Goal: Information Seeking & Learning: Learn about a topic

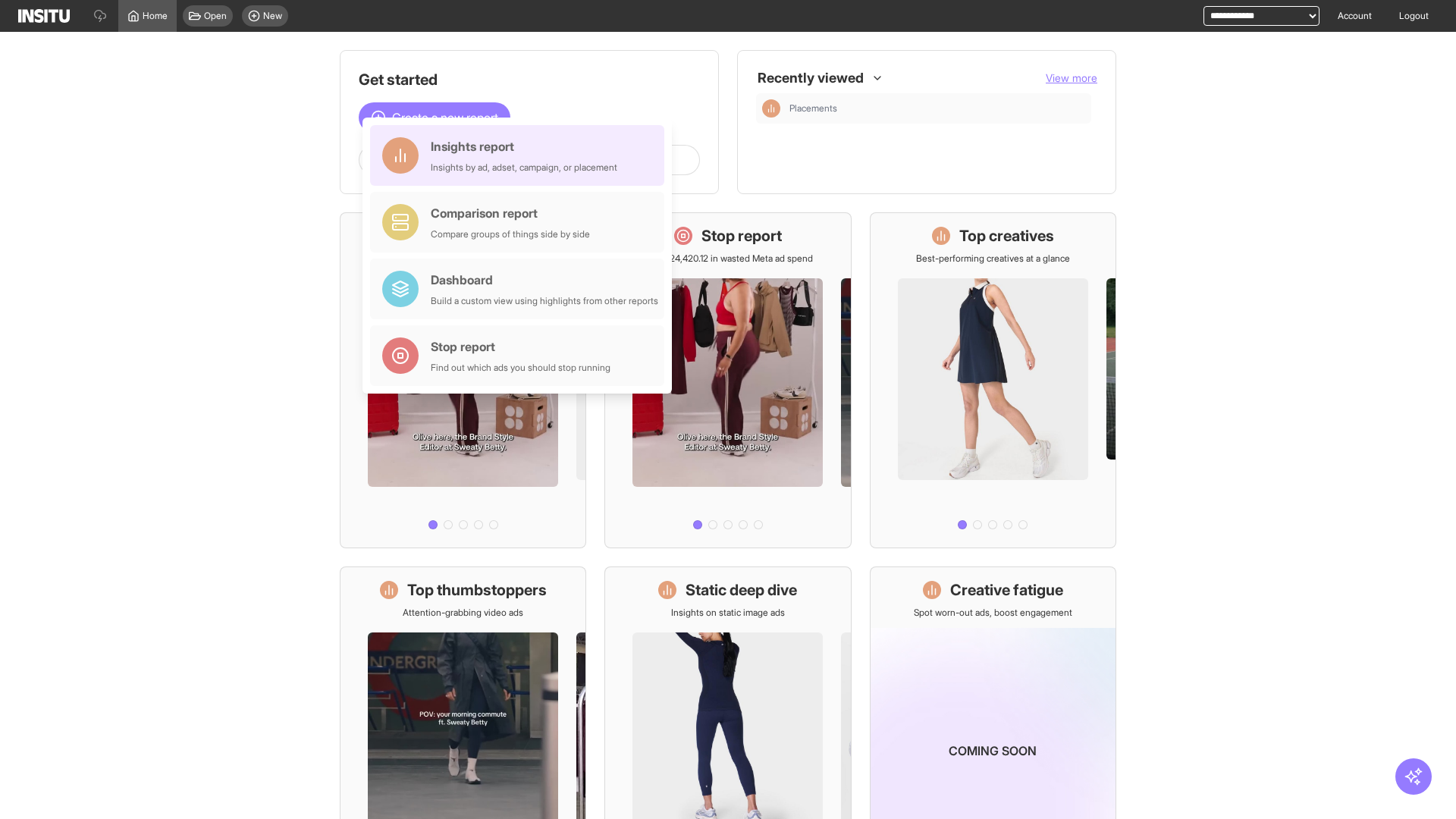
click at [521, 155] on div "Insights report Insights by ad, adset, campaign, or placement" at bounding box center [523, 155] width 187 height 37
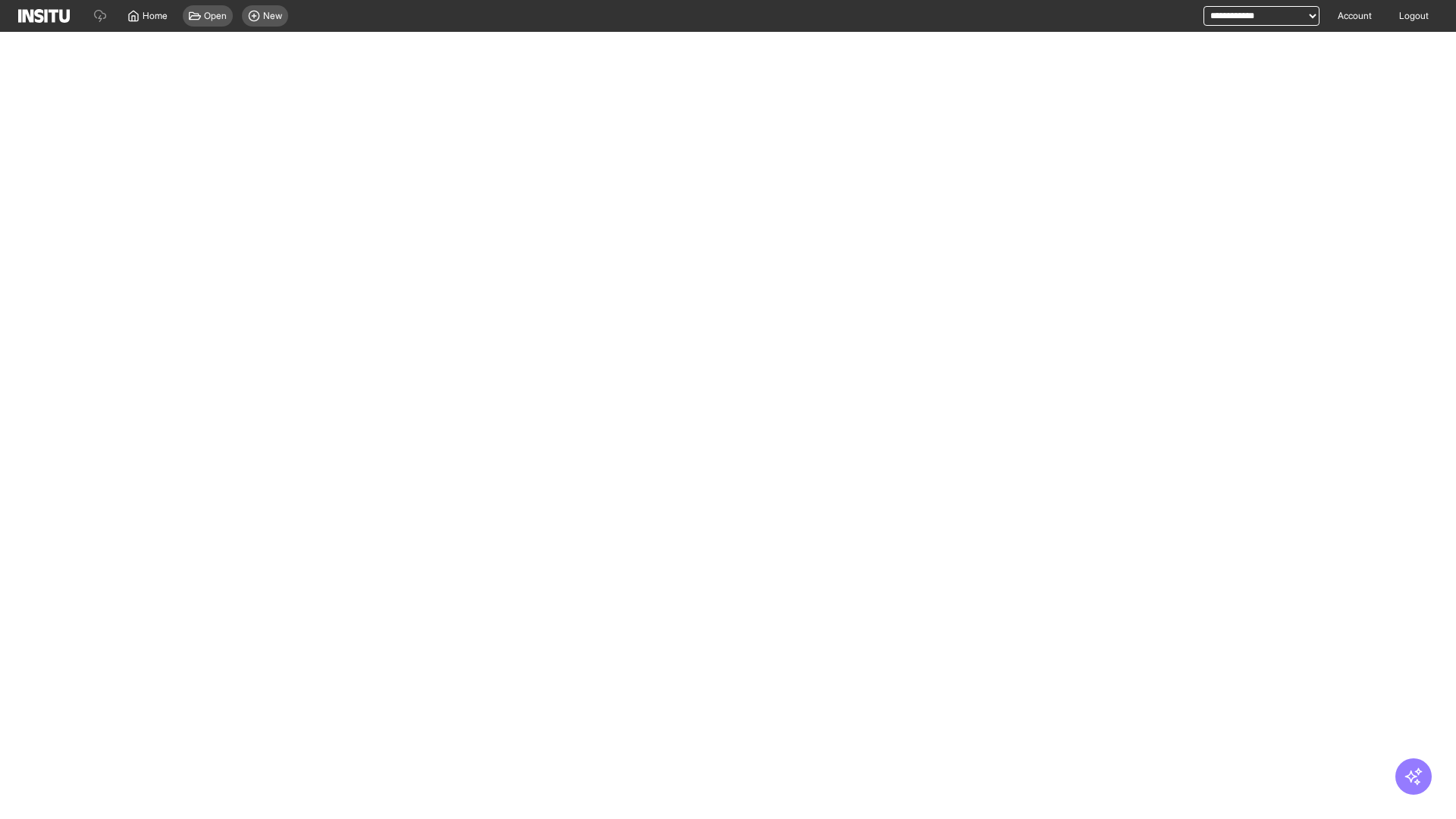
select select "**"
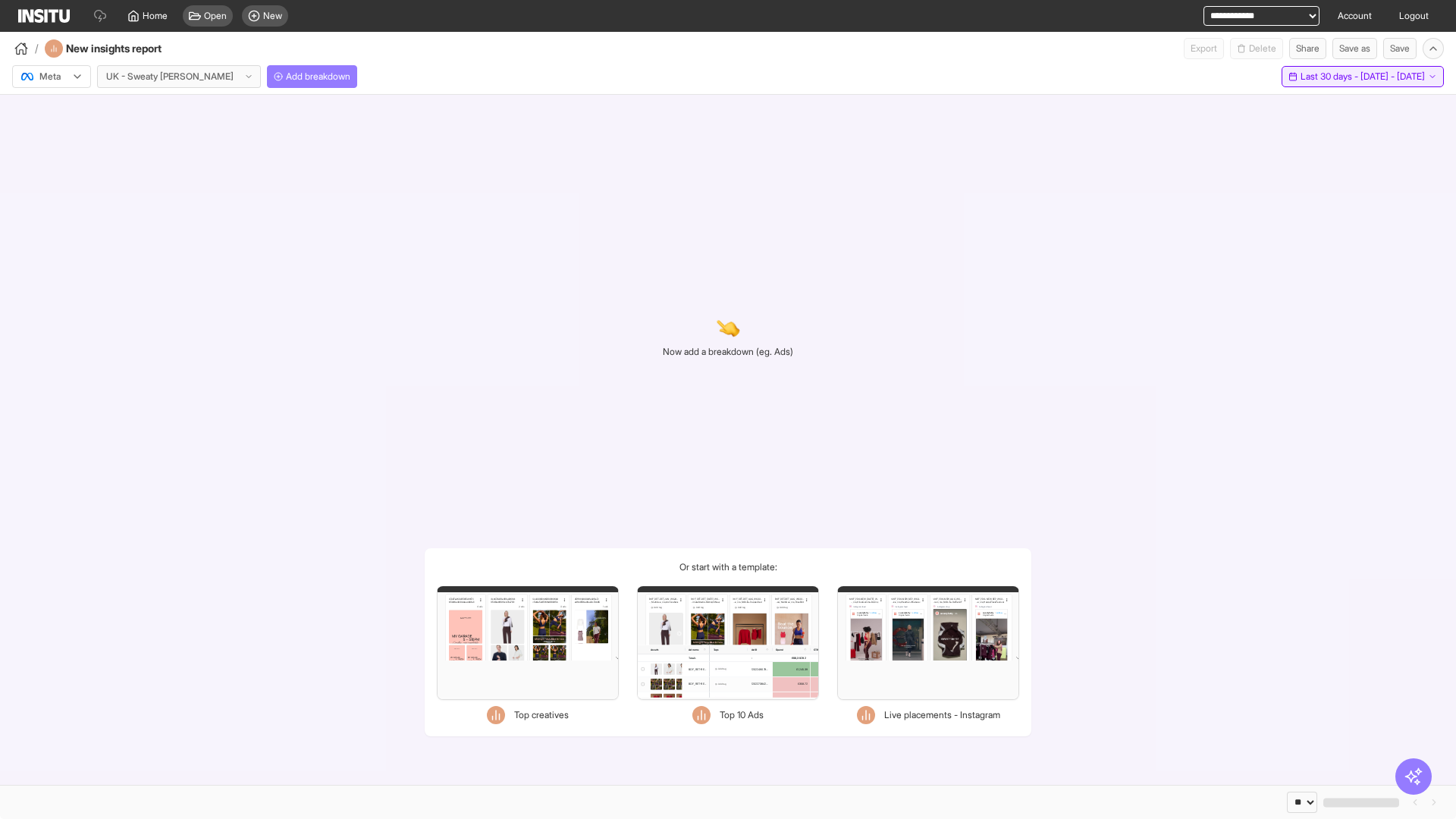
click at [1333, 77] on span "Last 30 days - [DATE] - [DATE]" at bounding box center [1362, 77] width 124 height 13
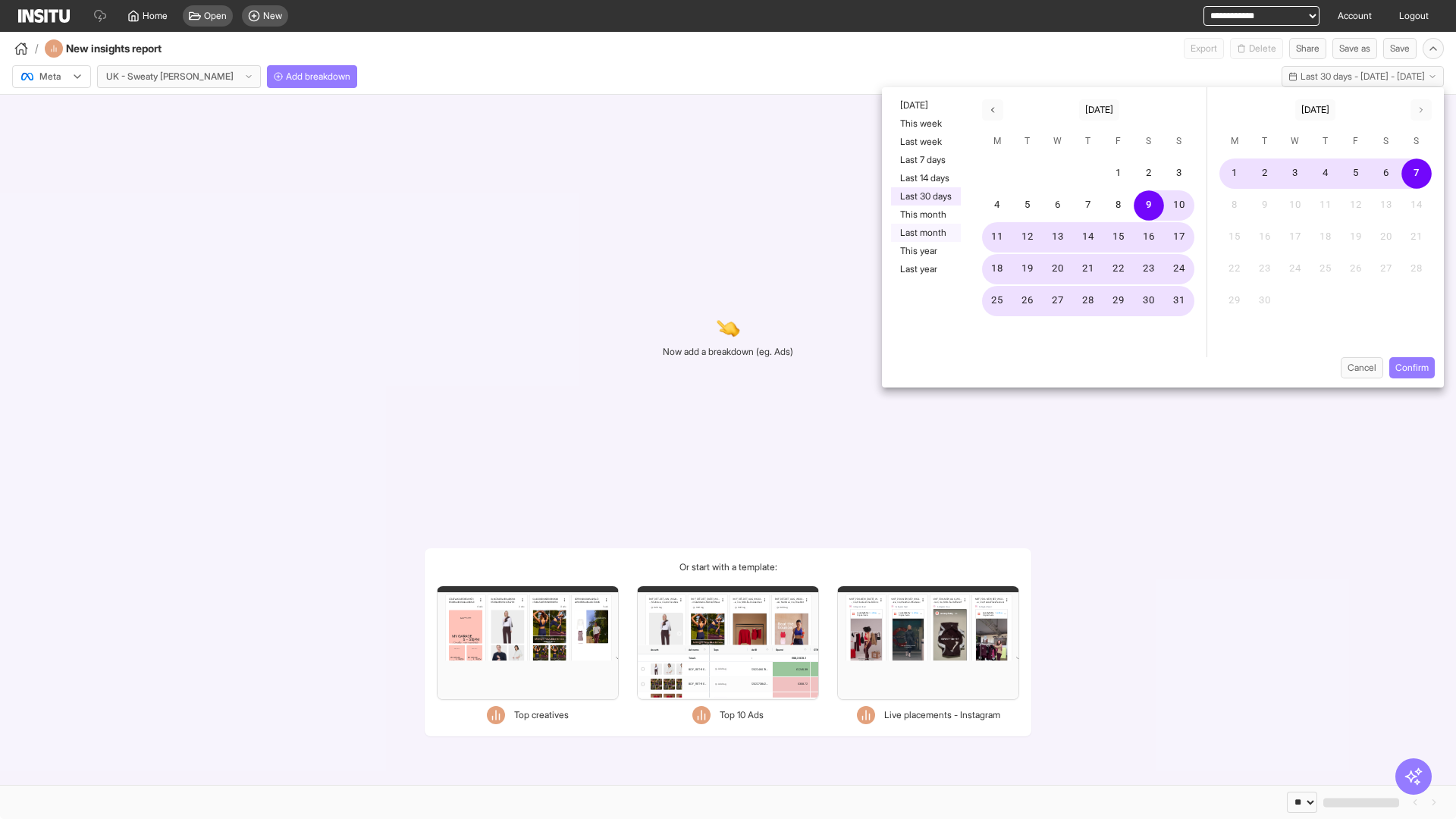
click at [925, 233] on button "Last month" at bounding box center [925, 232] width 70 height 18
